Goal: Understand process/instructions

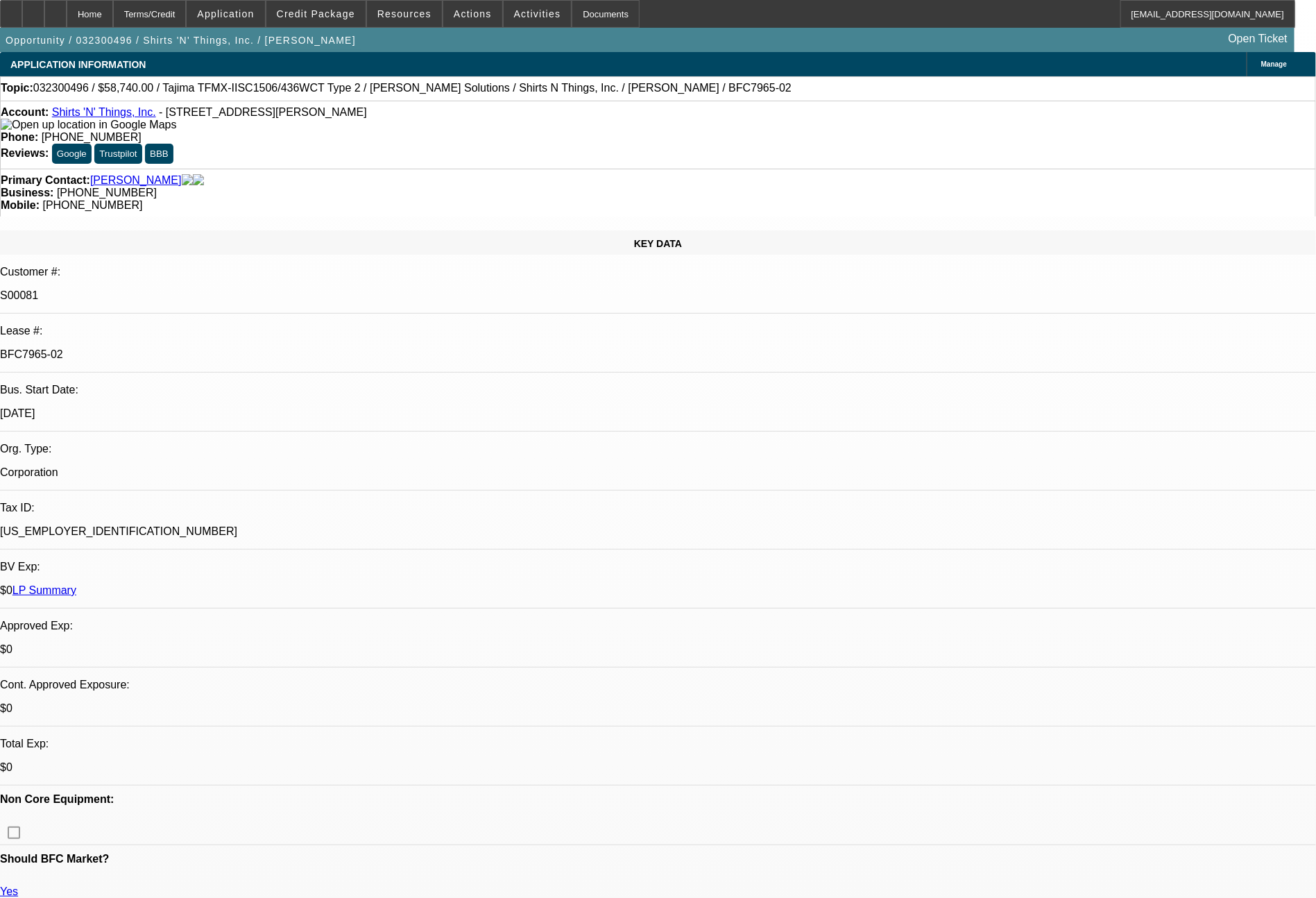
select select "0"
select select "2"
select select "0"
select select "2"
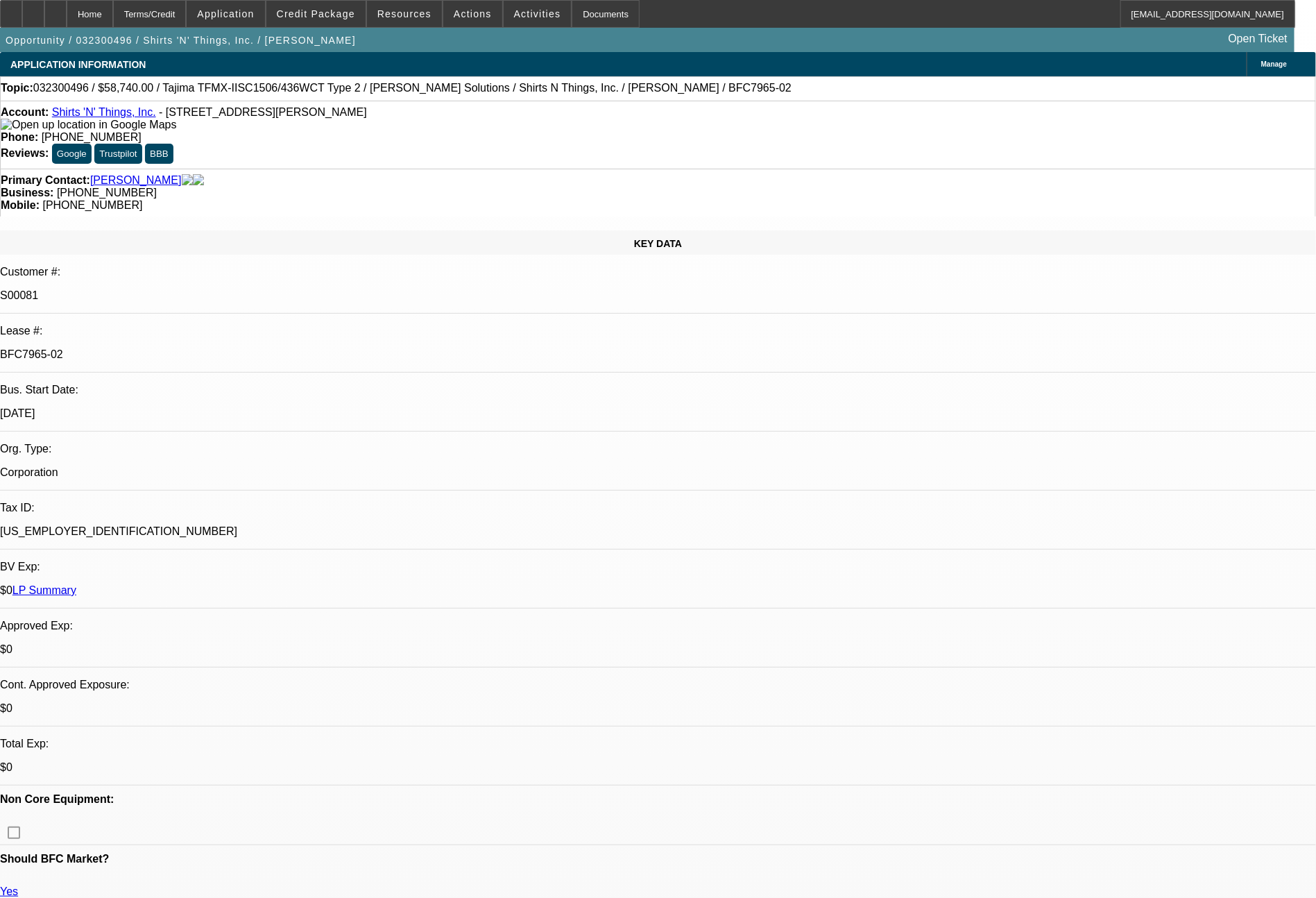
select select "0"
select select "2"
select select "0"
select select "2"
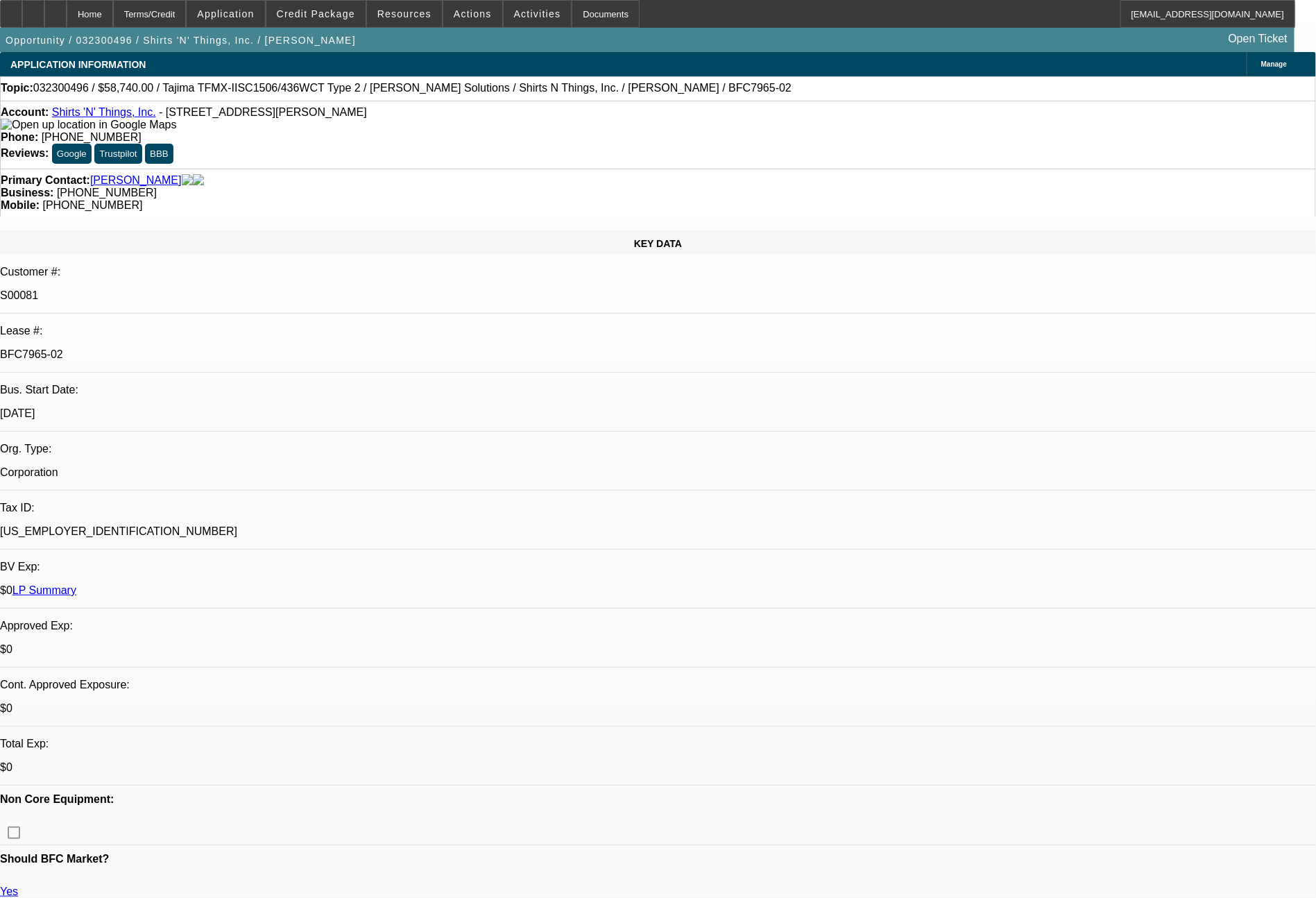
select select "0"
select select "2"
select select "0"
select select "2"
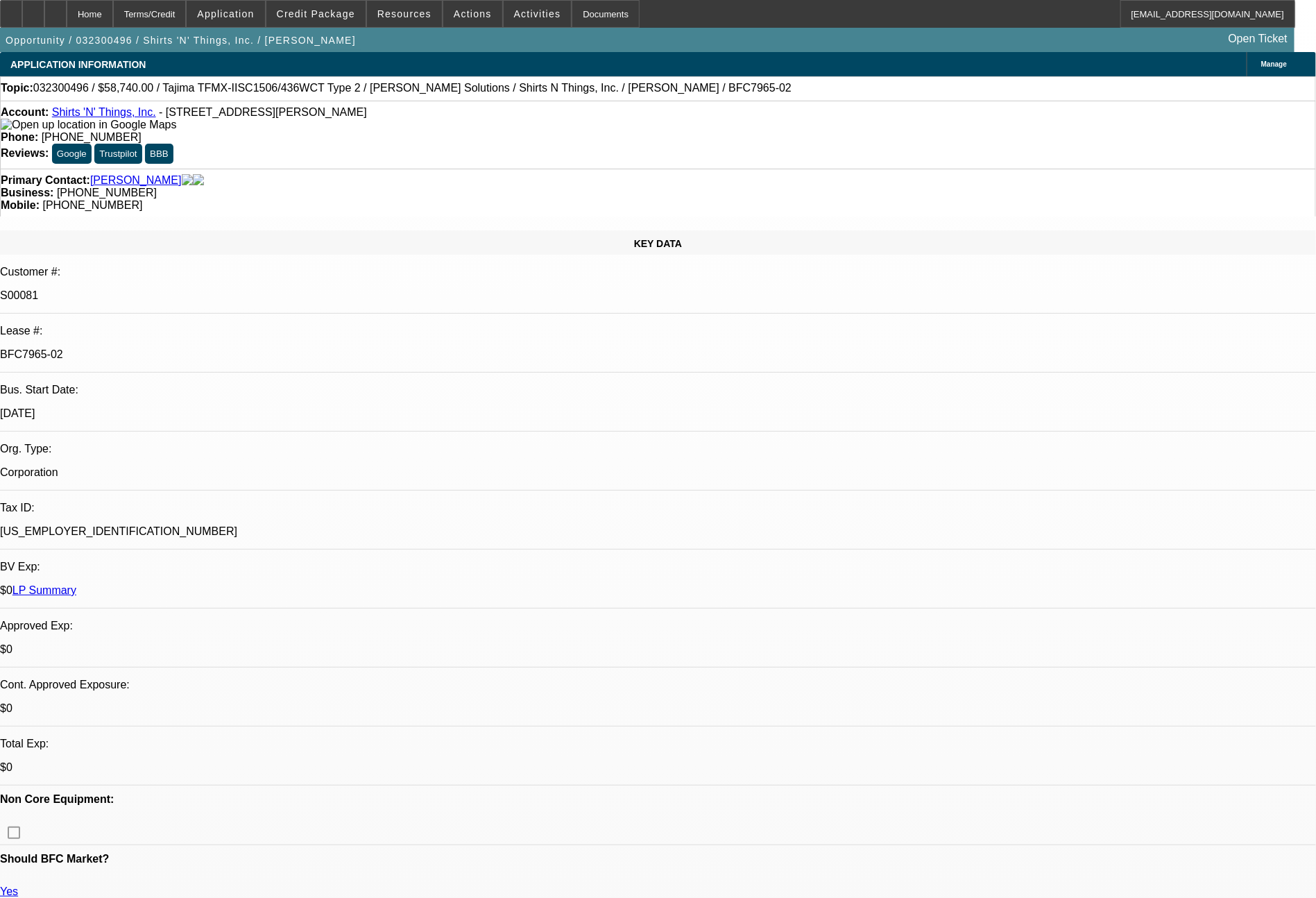
select select "0"
select select "2"
select select "0"
select select "2"
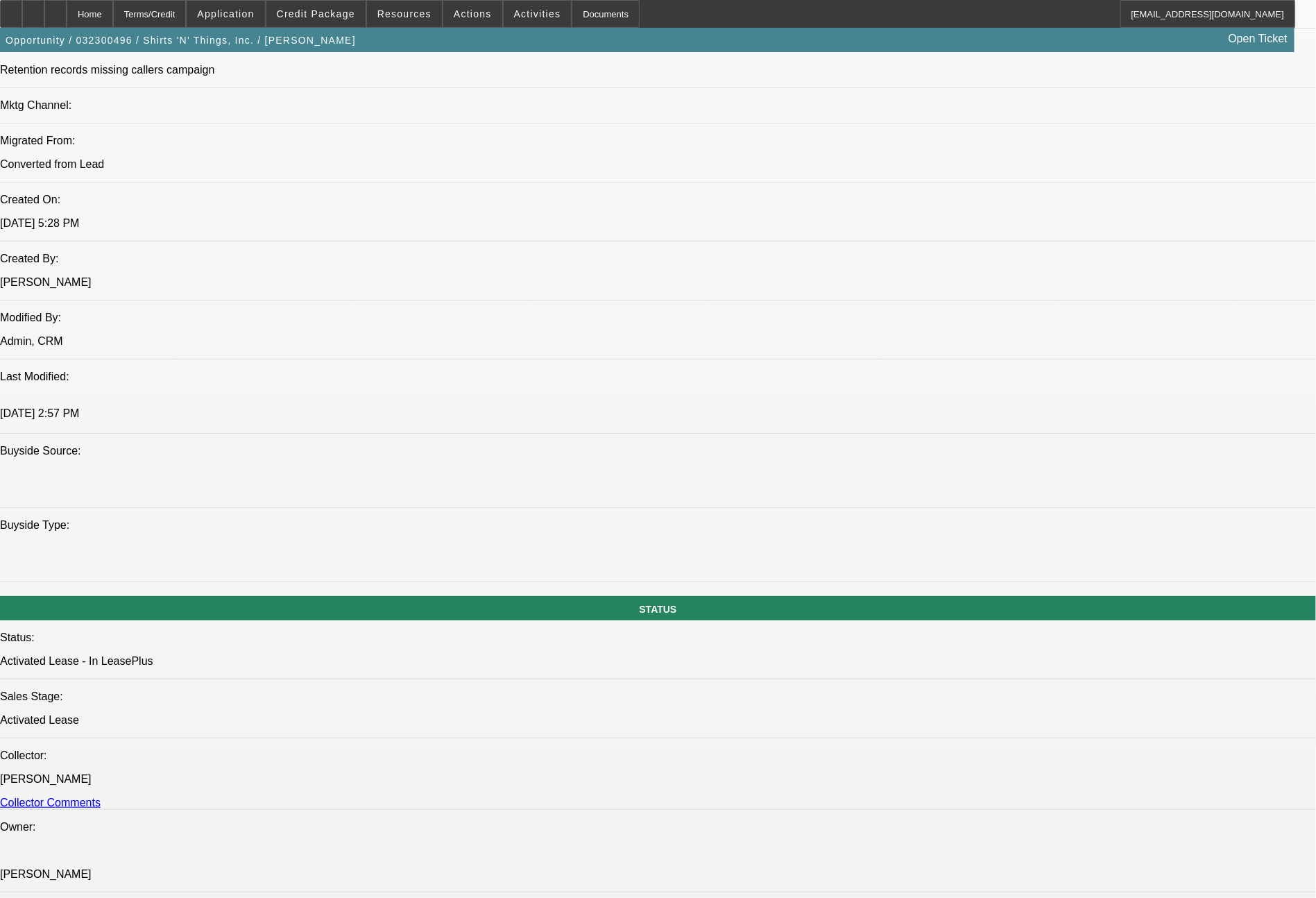
scroll to position [1, 0]
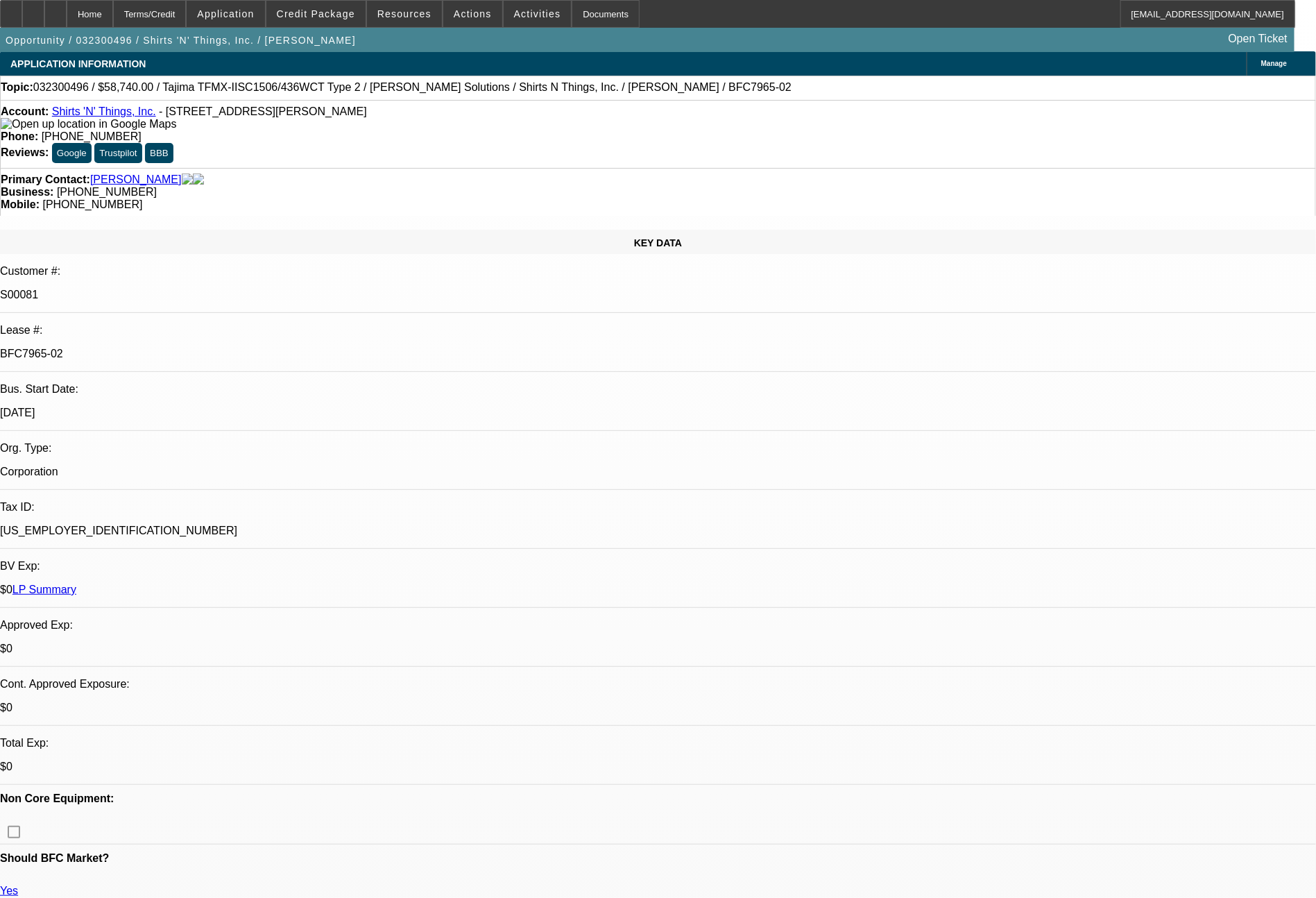
click at [76, 583] on link "LP Summary" at bounding box center [45, 589] width 64 height 12
